Goal: Information Seeking & Learning: Learn about a topic

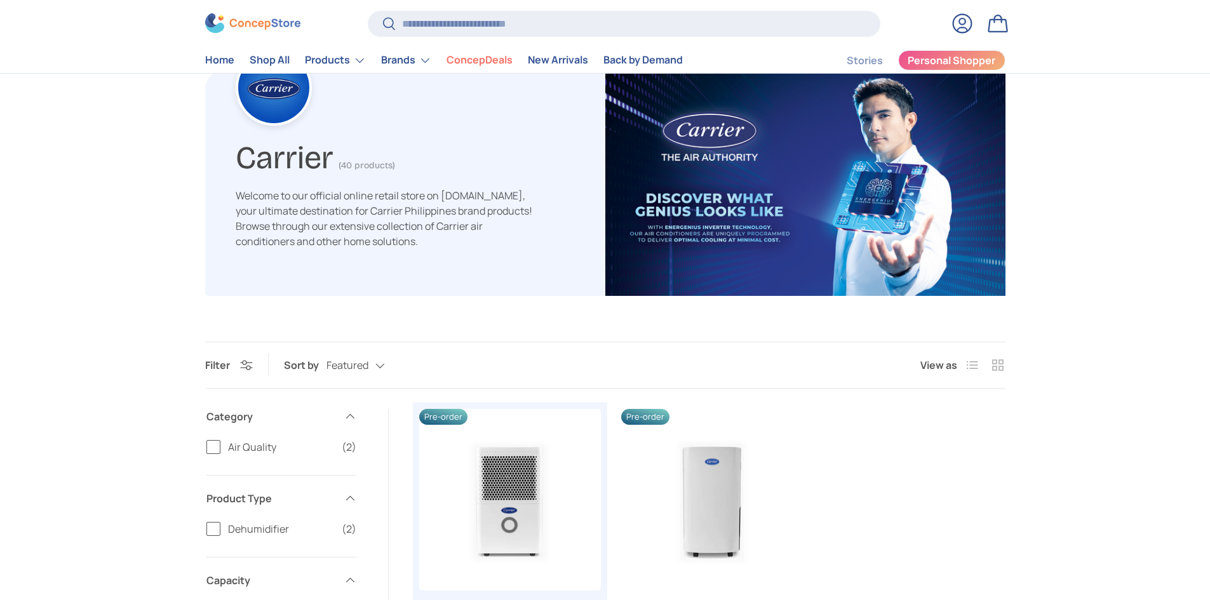
scroll to position [381, 0]
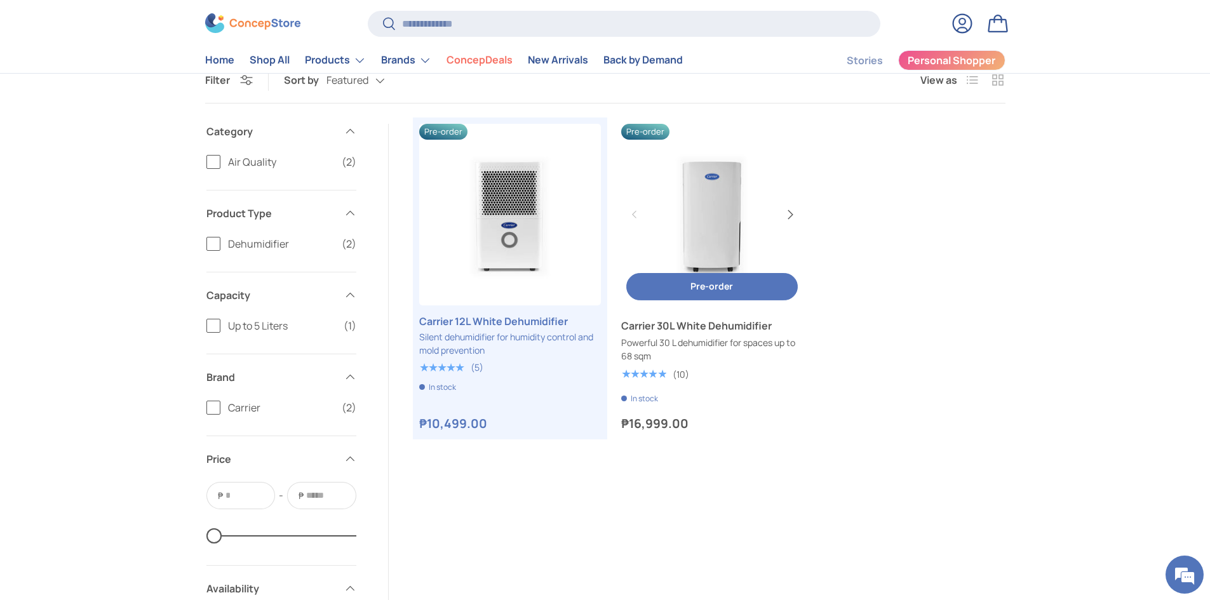
click at [794, 216] on button "Next" at bounding box center [789, 215] width 20 height 20
click at [749, 221] on link "Carrier 30L White Dehumidifier" at bounding box center [712, 215] width 182 height 182
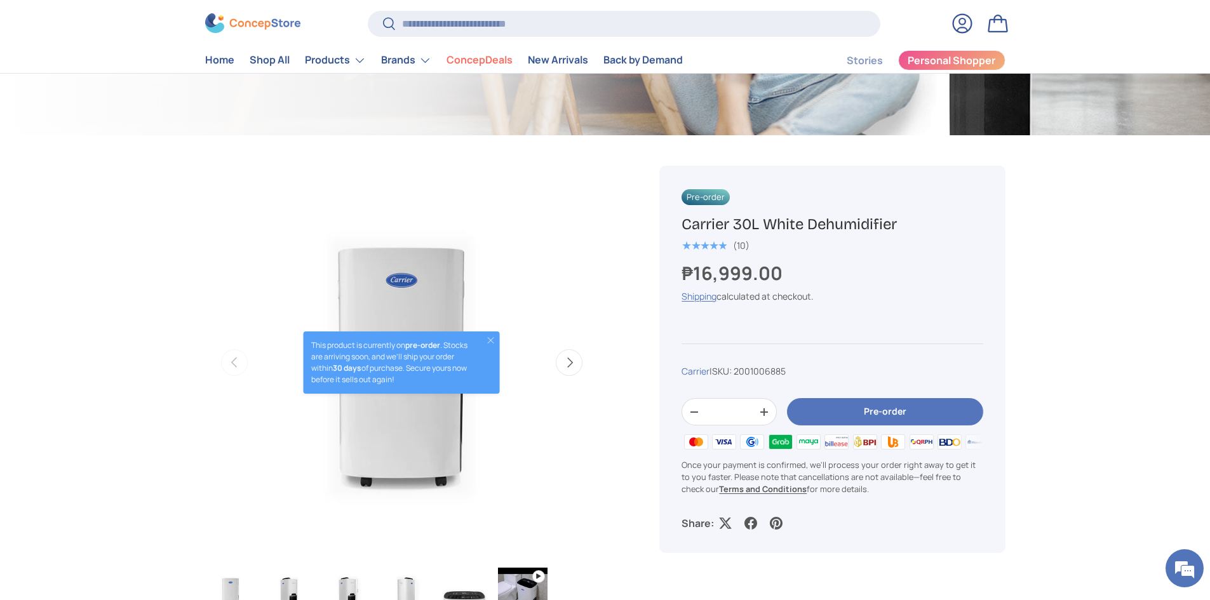
scroll to position [381, 0]
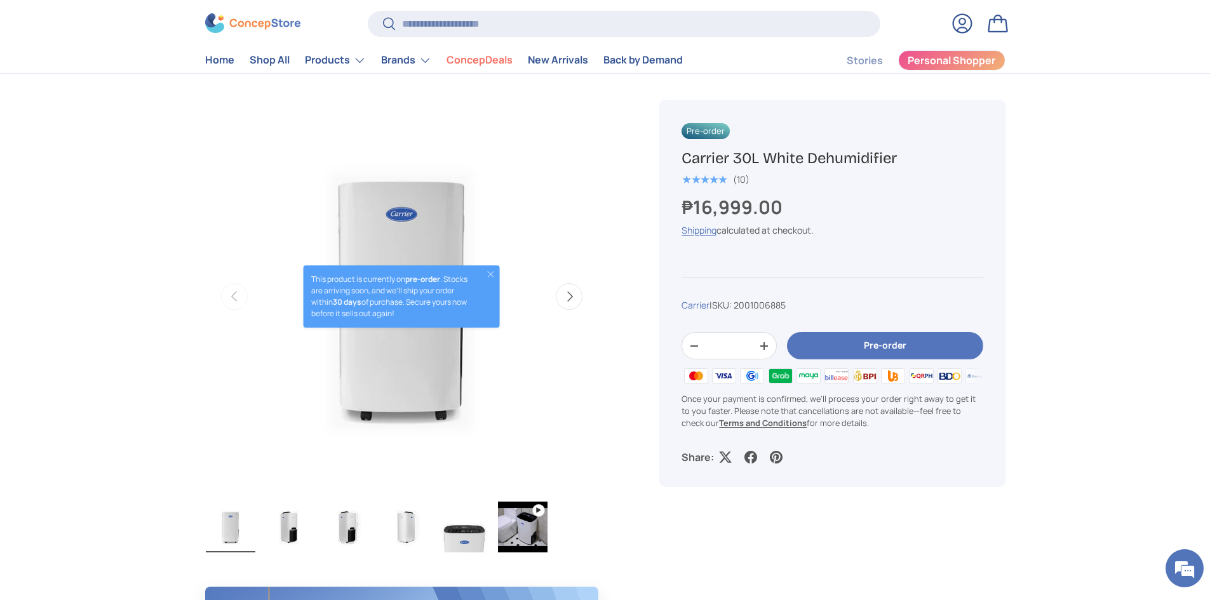
click at [571, 299] on button "Next" at bounding box center [569, 296] width 27 height 27
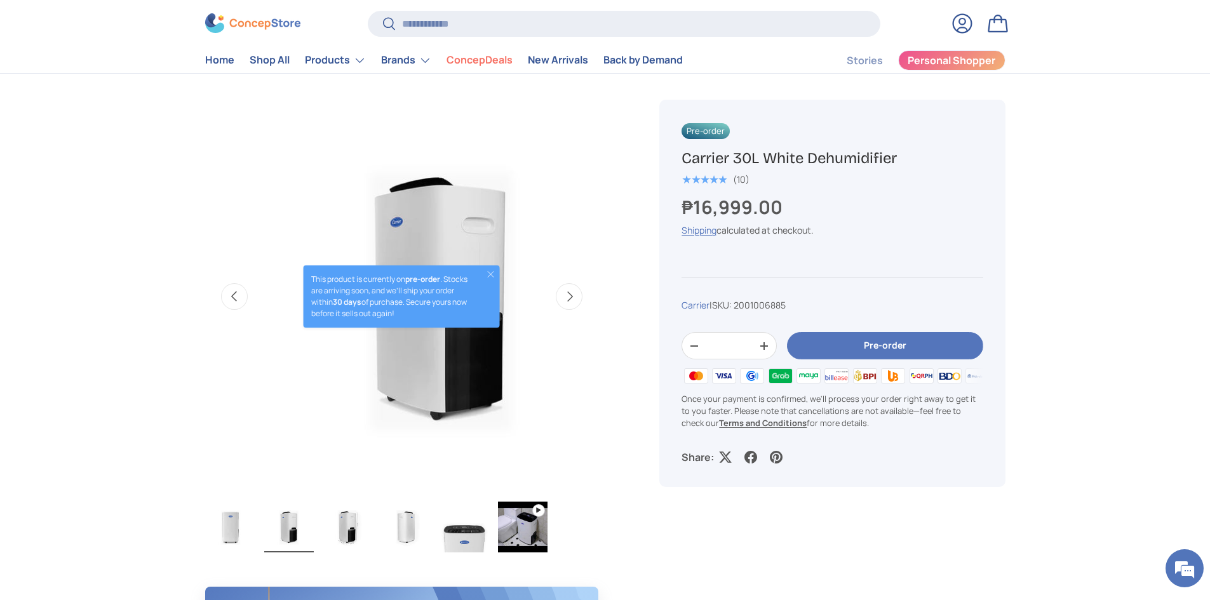
scroll to position [0, 400]
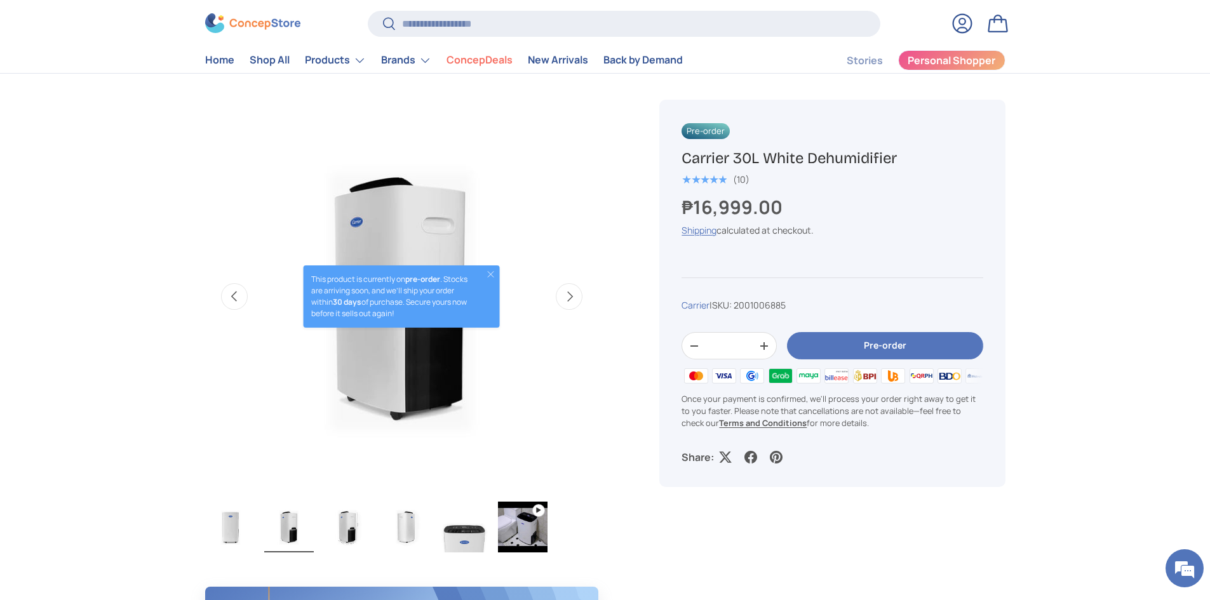
click at [571, 299] on button "Next" at bounding box center [569, 296] width 27 height 27
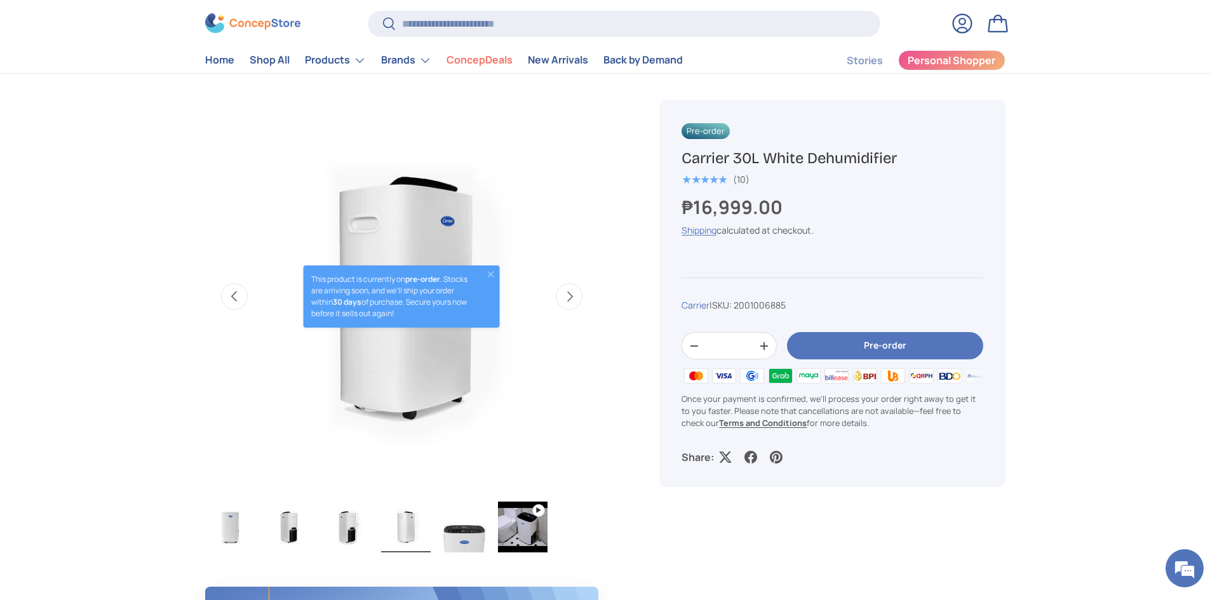
click at [571, 299] on button "Next" at bounding box center [569, 296] width 27 height 27
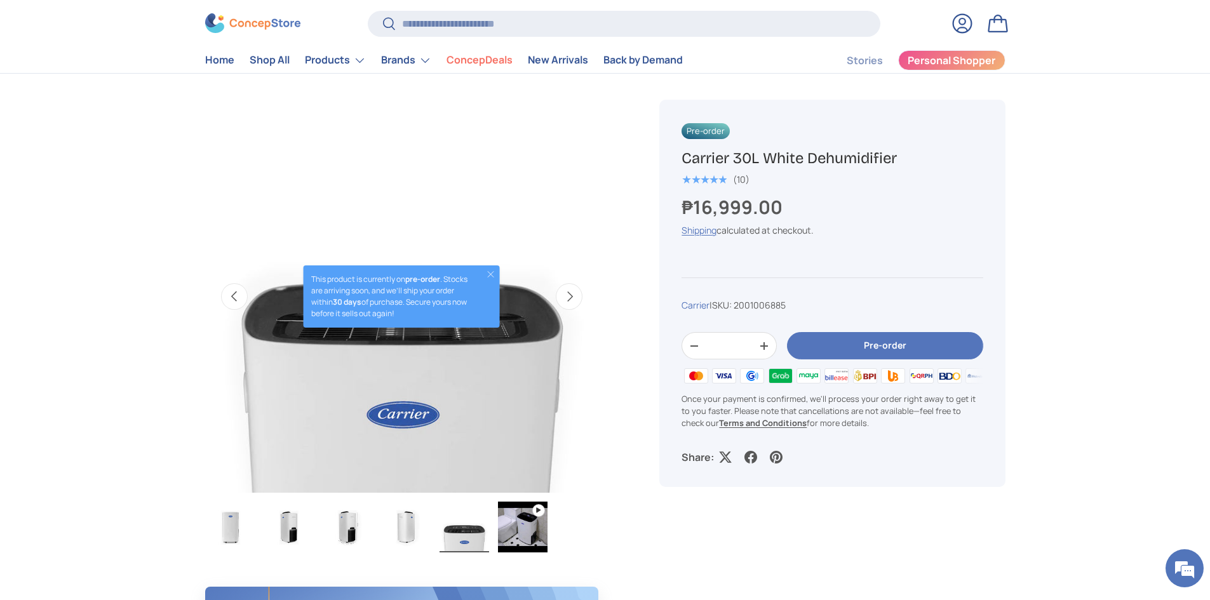
click at [571, 299] on button "Next" at bounding box center [569, 296] width 27 height 27
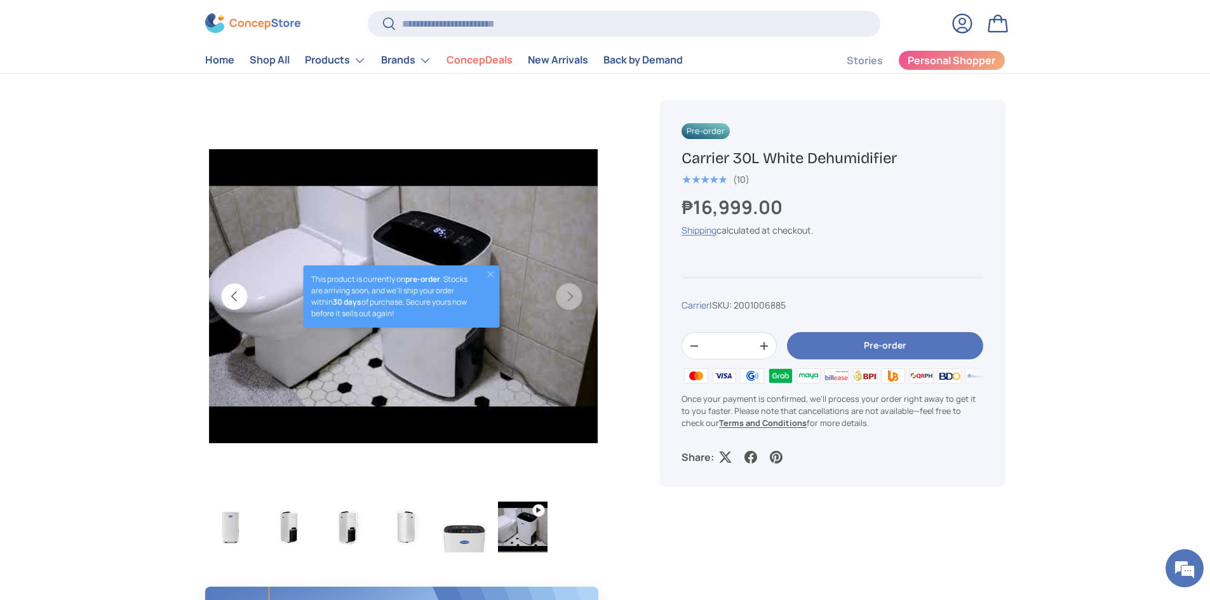
scroll to position [0, 2000]
